Goal: Task Accomplishment & Management: Manage account settings

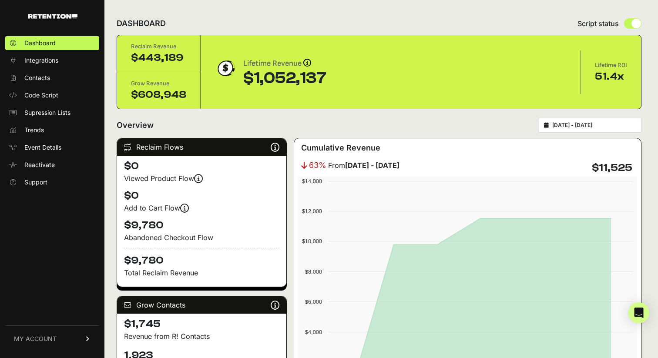
scroll to position [998, 0]
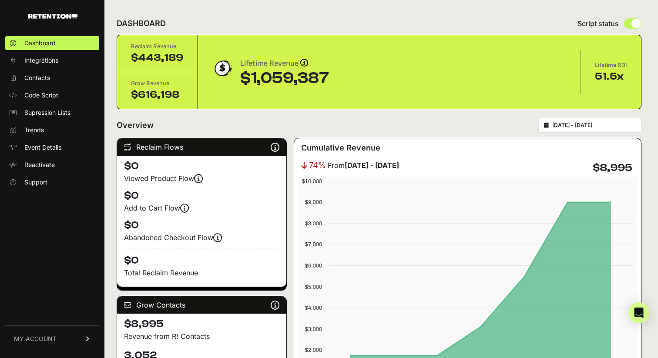
click at [595, 122] on input "[DATE] - [DATE]" at bounding box center [594, 125] width 84 height 7
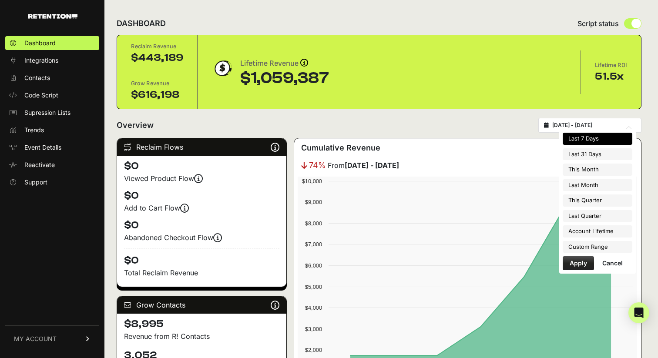
click at [584, 138] on li "Last 7 Days" at bounding box center [598, 139] width 70 height 12
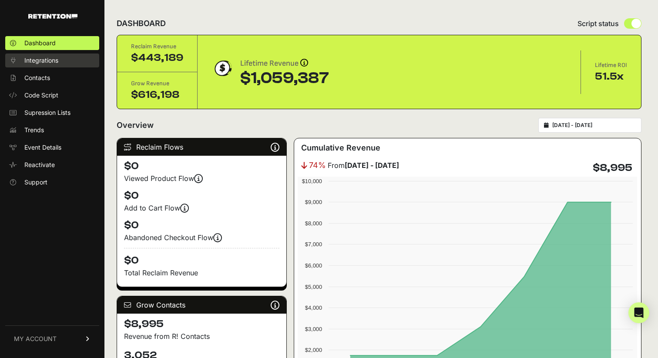
click at [36, 62] on span "Integrations" at bounding box center [41, 60] width 34 height 9
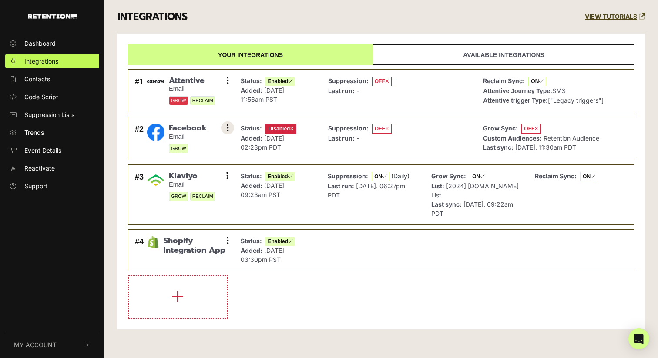
click at [227, 128] on icon at bounding box center [228, 128] width 2 height 9
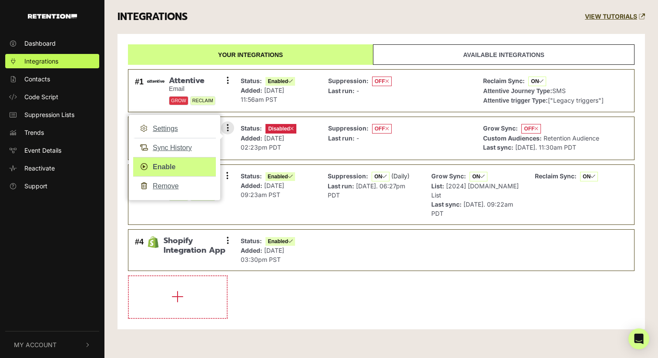
click at [182, 163] on link "Enable" at bounding box center [174, 167] width 83 height 20
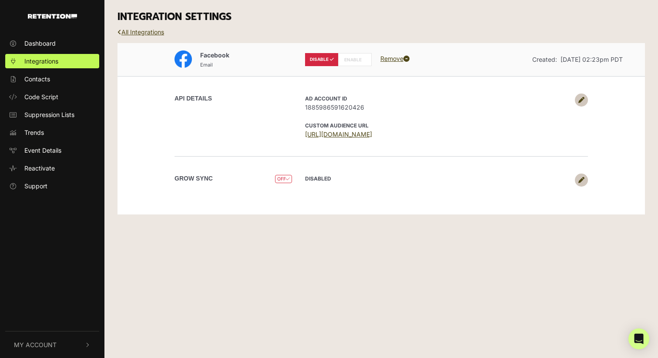
click at [357, 60] on label "ENABLE" at bounding box center [355, 59] width 34 height 13
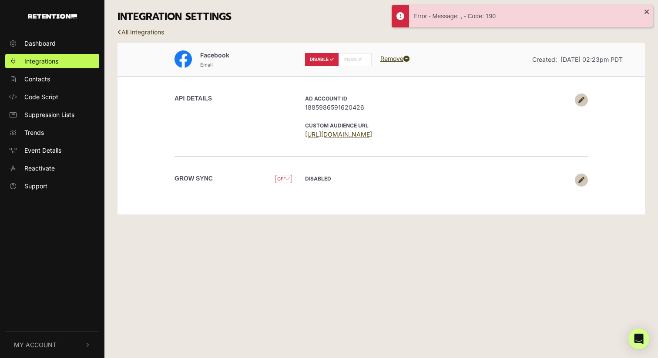
click at [430, 102] on p "AD Account ID 1885986591620426" at bounding box center [437, 103] width 265 height 18
click at [129, 31] on link "All Integrations" at bounding box center [141, 31] width 47 height 7
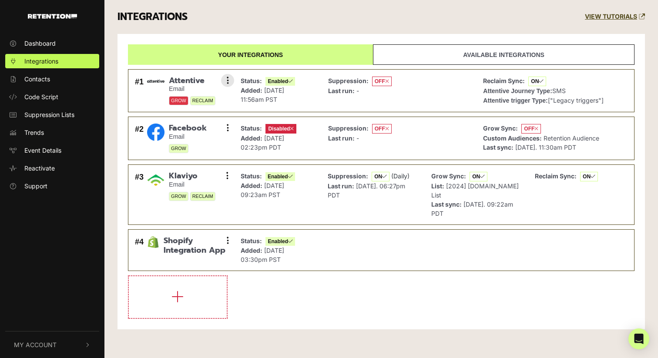
click at [261, 103] on p "Added: [DATE] 11:56am PST" at bounding box center [268, 95] width 54 height 18
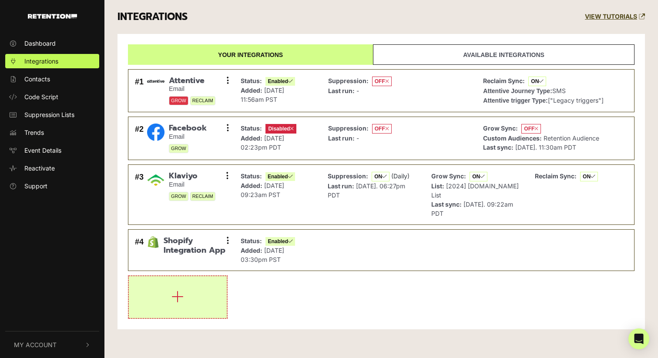
click at [213, 288] on button "button" at bounding box center [178, 297] width 98 height 42
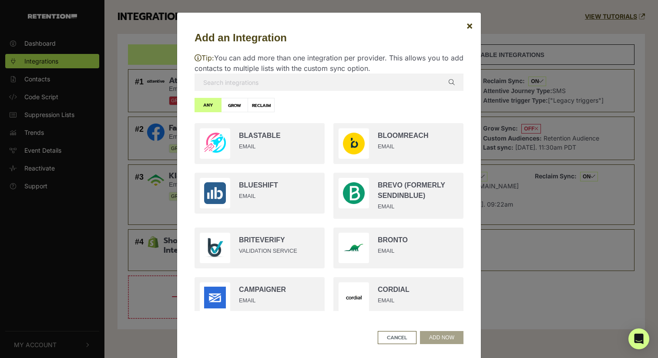
scroll to position [152, 0]
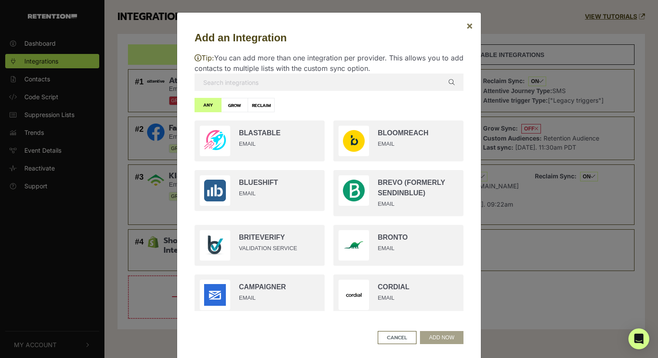
click at [472, 23] on span "×" at bounding box center [469, 25] width 7 height 13
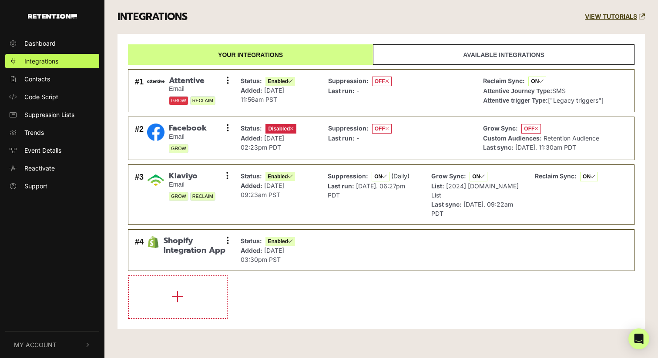
click at [469, 34] on div "Your integrations Available integrations #1 Attentive Email GROW RECLAIM Settin…" at bounding box center [381, 181] width 527 height 295
